Goal: Register for event/course

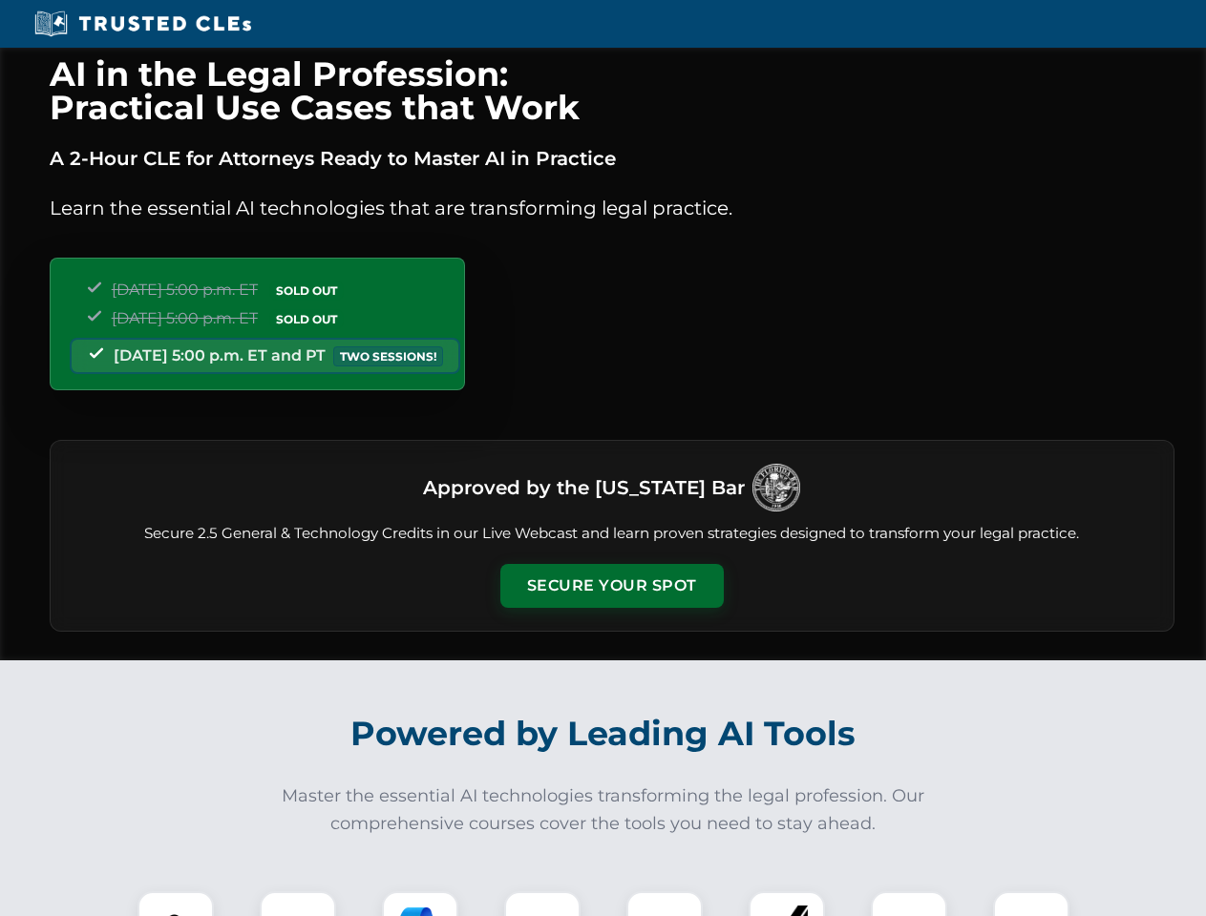
click at [611, 586] on button "Secure Your Spot" at bounding box center [611, 586] width 223 height 44
click at [176, 904] on img at bounding box center [175, 929] width 55 height 55
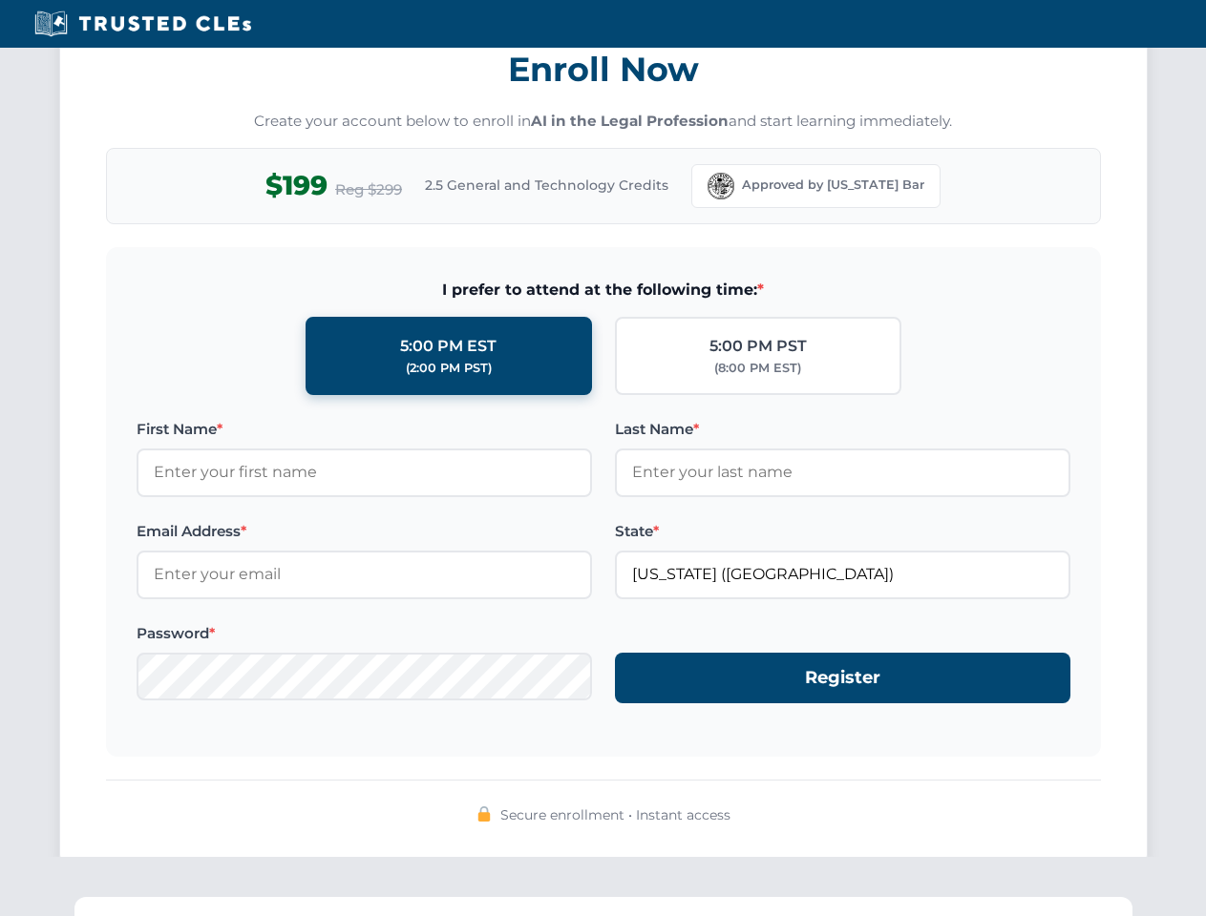
scroll to position [1874, 0]
